Goal: Find specific page/section: Find specific page/section

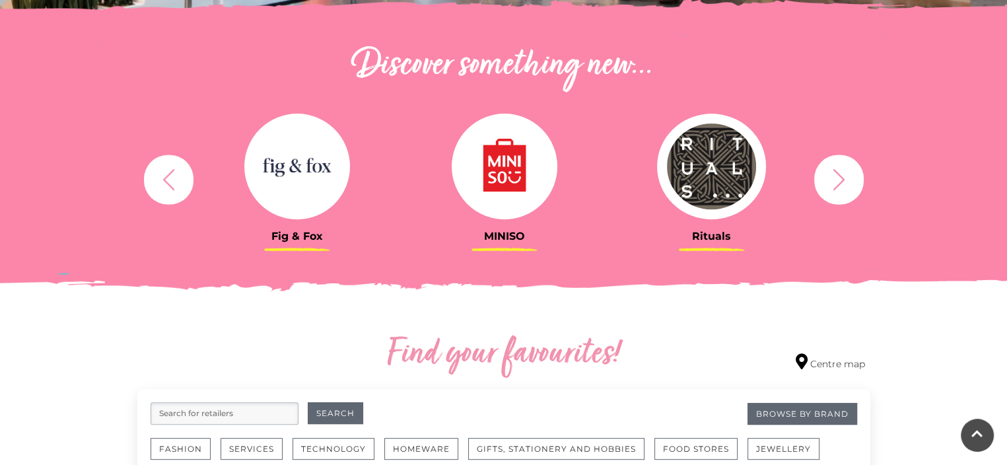
scroll to position [264, 0]
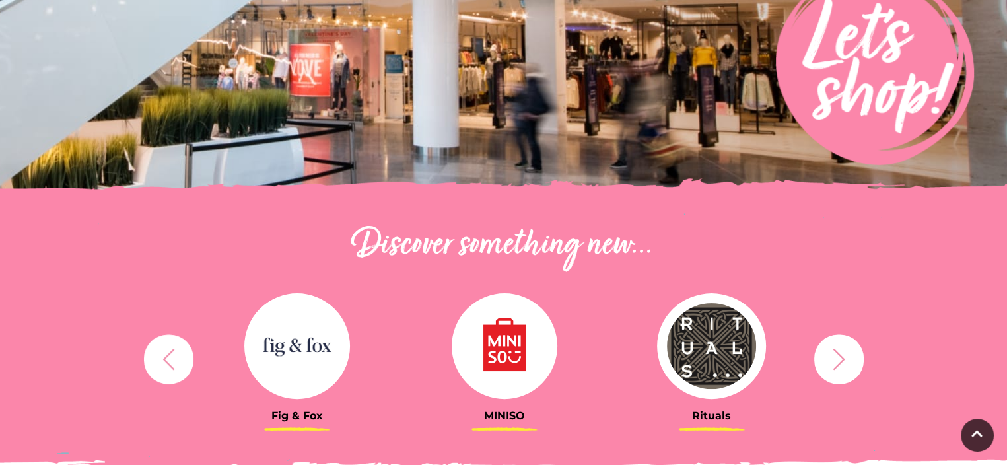
click at [162, 355] on icon "button" at bounding box center [168, 359] width 24 height 24
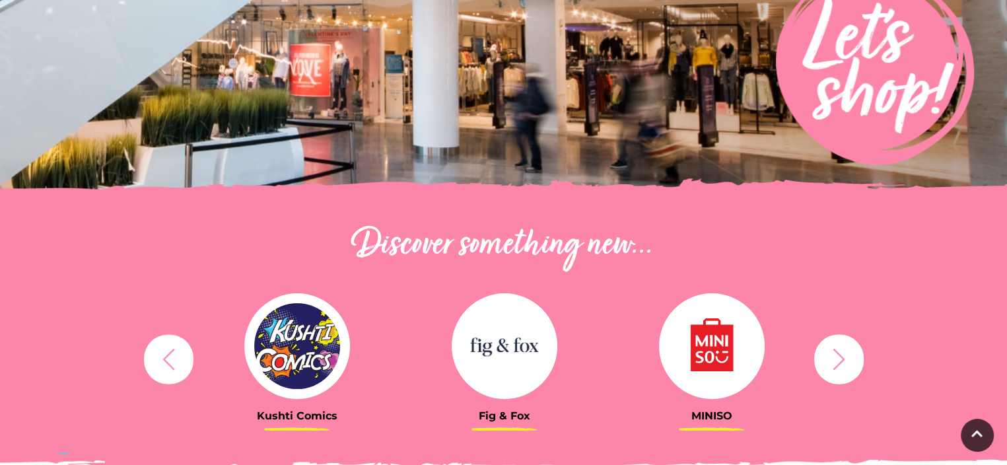
click at [276, 354] on img at bounding box center [297, 346] width 106 height 106
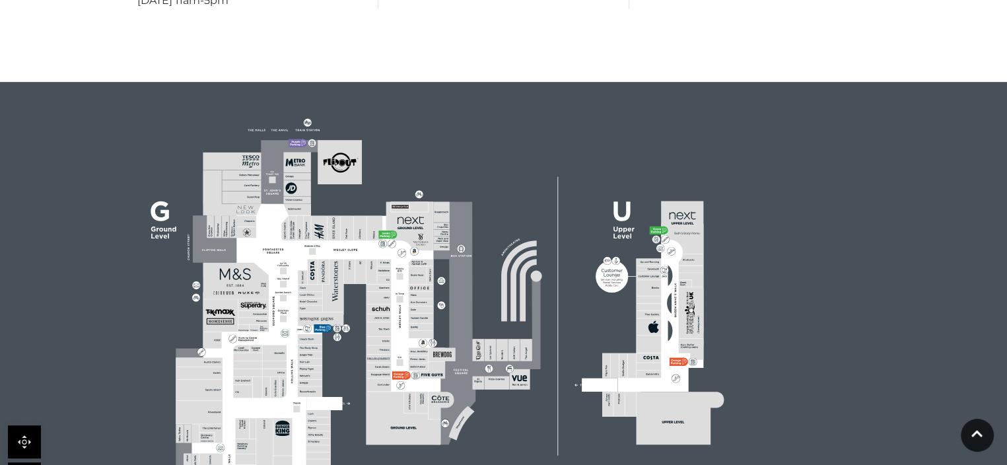
scroll to position [792, 0]
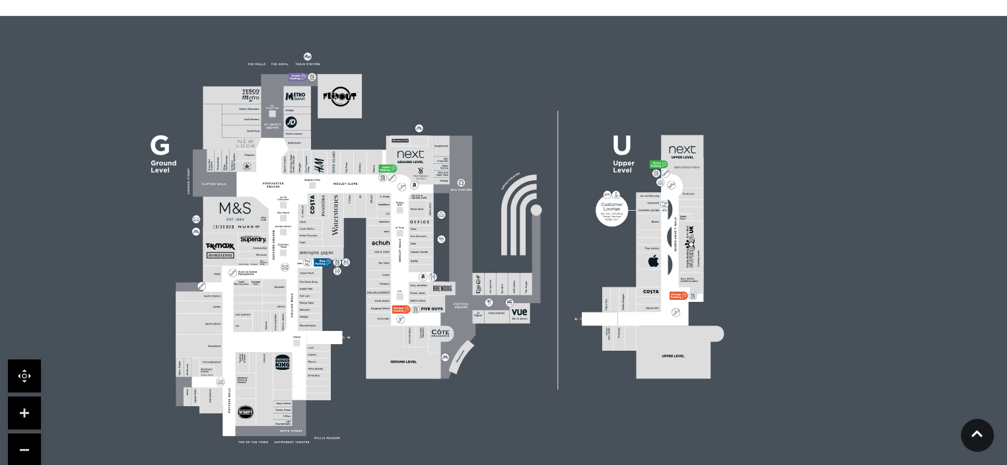
click at [203, 322] on rect at bounding box center [199, 324] width 47 height 20
click at [25, 414] on link at bounding box center [24, 412] width 33 height 33
click at [20, 412] on link at bounding box center [24, 412] width 33 height 33
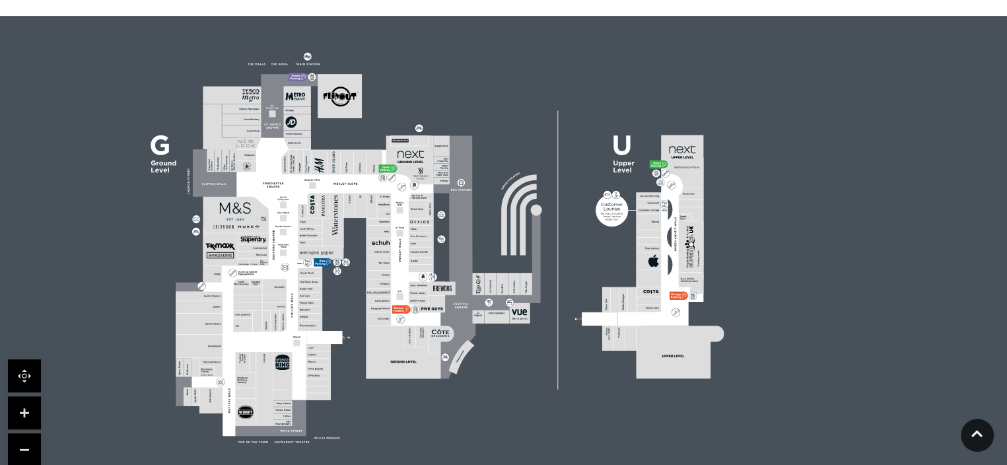
click at [20, 411] on link at bounding box center [24, 412] width 33 height 33
click at [145, 293] on rect at bounding box center [436, 246] width 631 height 445
click at [351, 390] on rect at bounding box center [436, 246] width 631 height 445
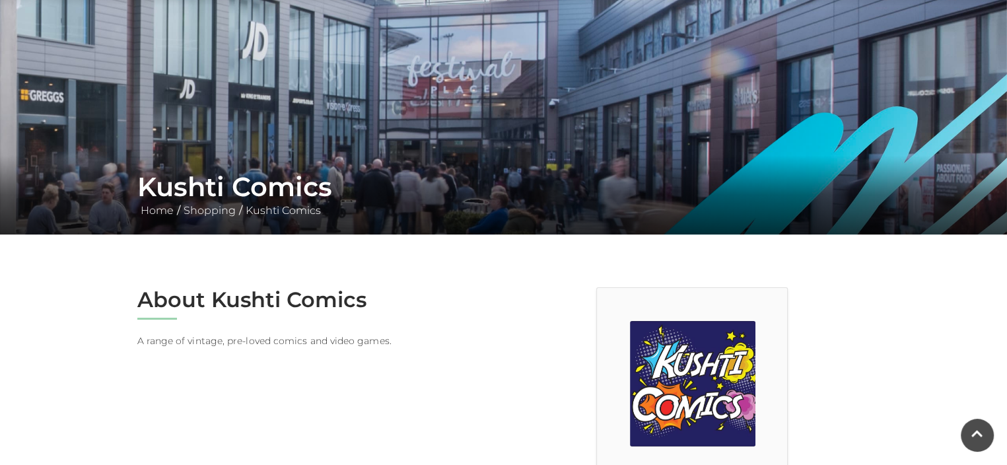
scroll to position [37, 0]
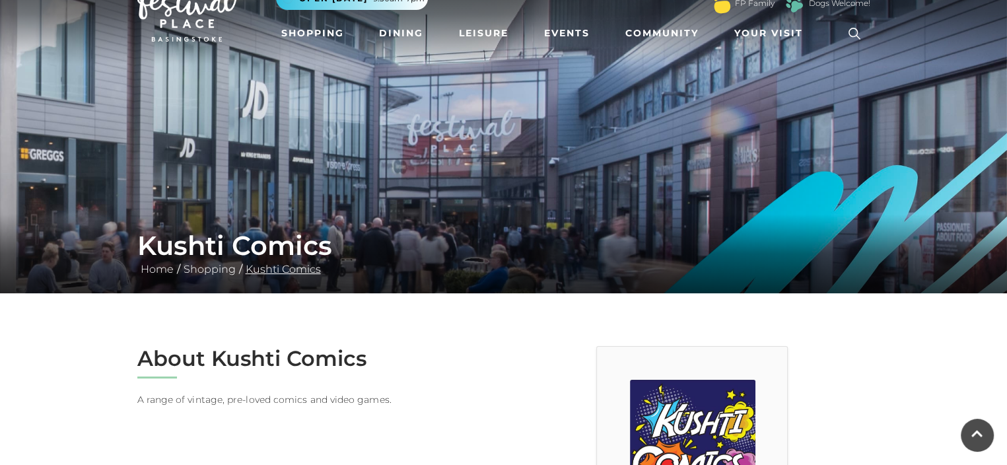
click at [287, 266] on link "Kushti Comics" at bounding box center [283, 269] width 82 height 13
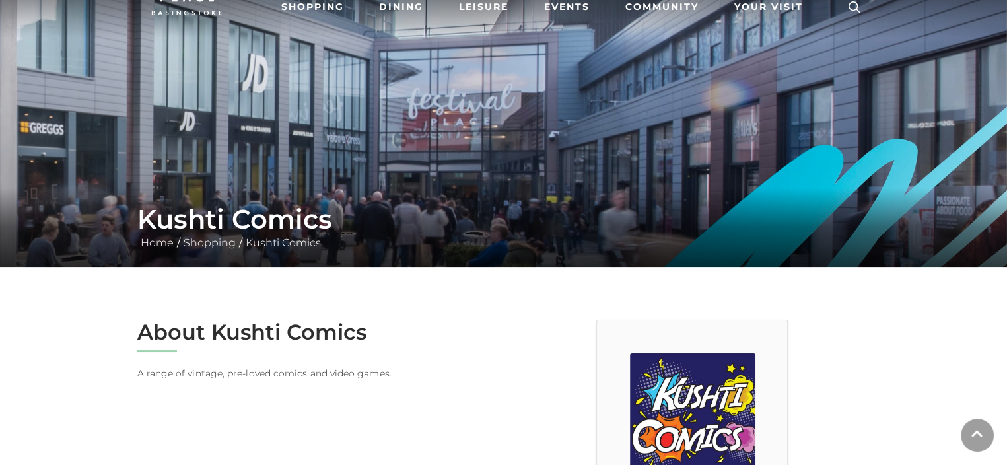
scroll to position [132, 0]
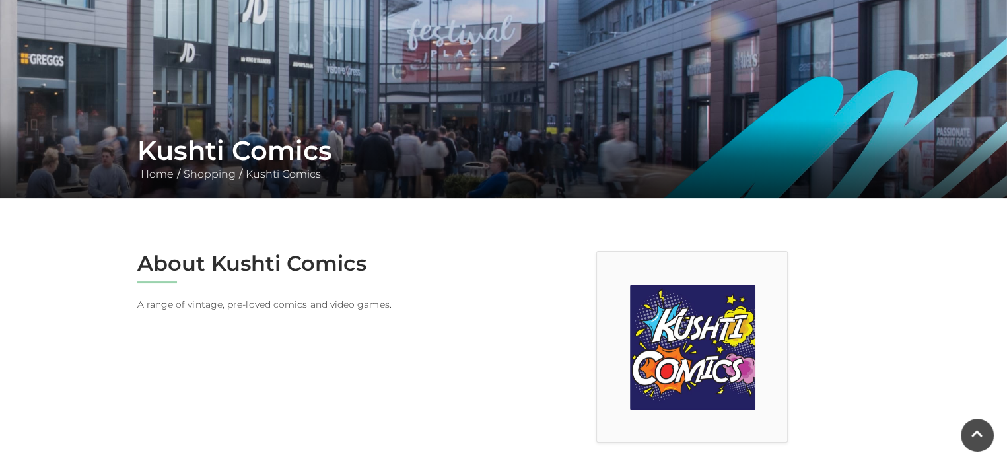
click at [655, 328] on img at bounding box center [692, 347] width 125 height 125
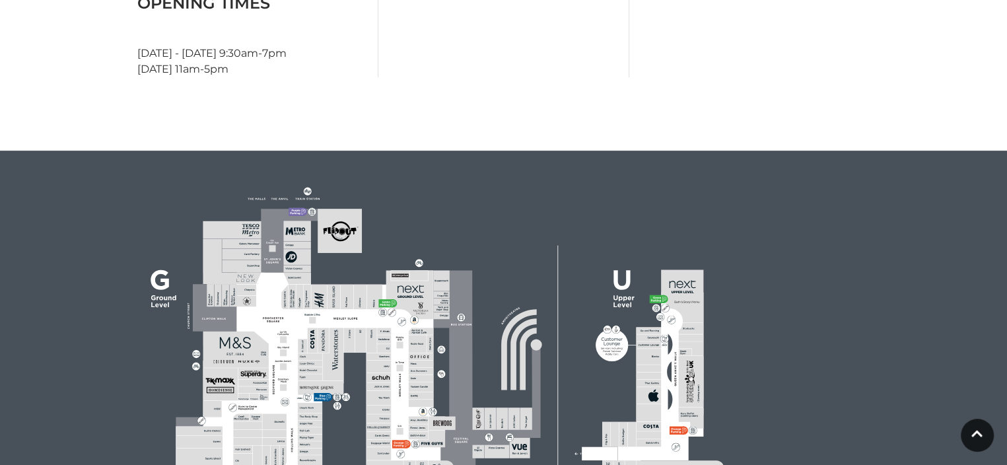
scroll to position [726, 0]
